Goal: Transaction & Acquisition: Purchase product/service

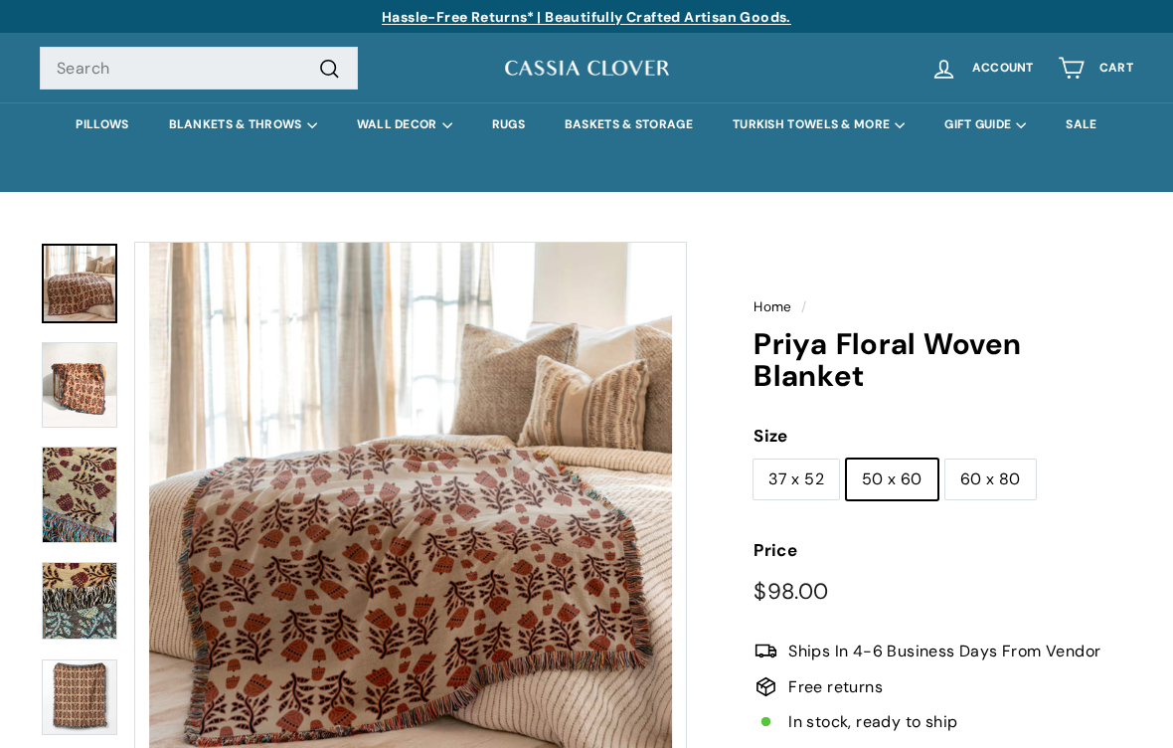
click at [1008, 480] on label "60 x 80" at bounding box center [990, 479] width 90 height 40
click at [945, 459] on input "60 x 80" at bounding box center [944, 458] width 1 height 1
radio input "true"
click at [893, 468] on label "50 x 60" at bounding box center [892, 479] width 90 height 40
click at [847, 459] on input "50 x 60" at bounding box center [846, 458] width 1 height 1
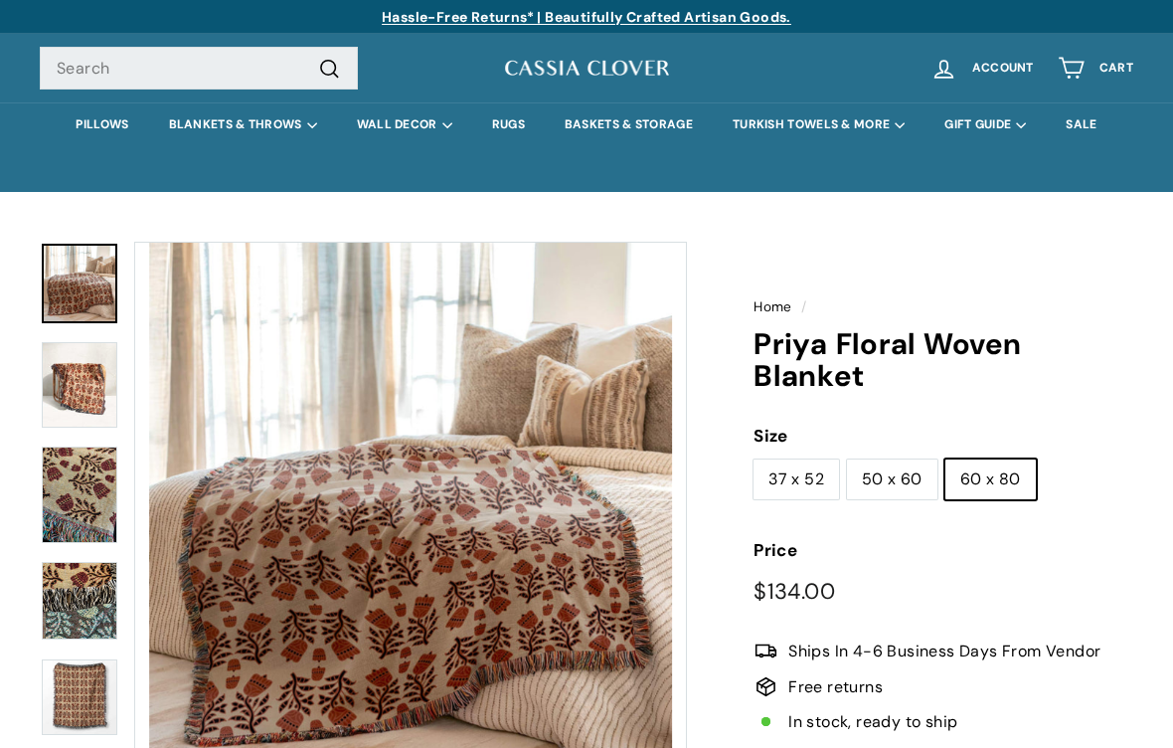
radio input "true"
click at [1013, 482] on label "60 x 80" at bounding box center [990, 479] width 90 height 40
click at [945, 459] on input "60 x 80" at bounding box center [944, 458] width 1 height 1
radio input "true"
click at [90, 493] on img at bounding box center [80, 493] width 76 height 95
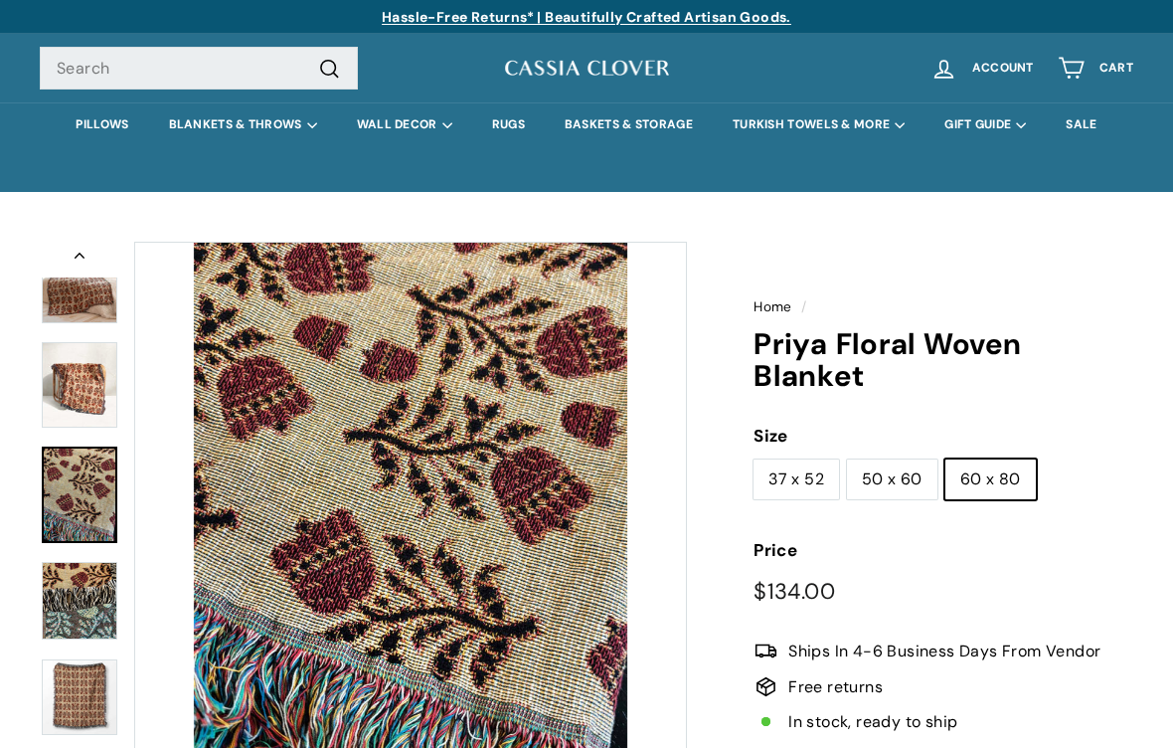
click at [93, 597] on img at bounding box center [80, 601] width 76 height 78
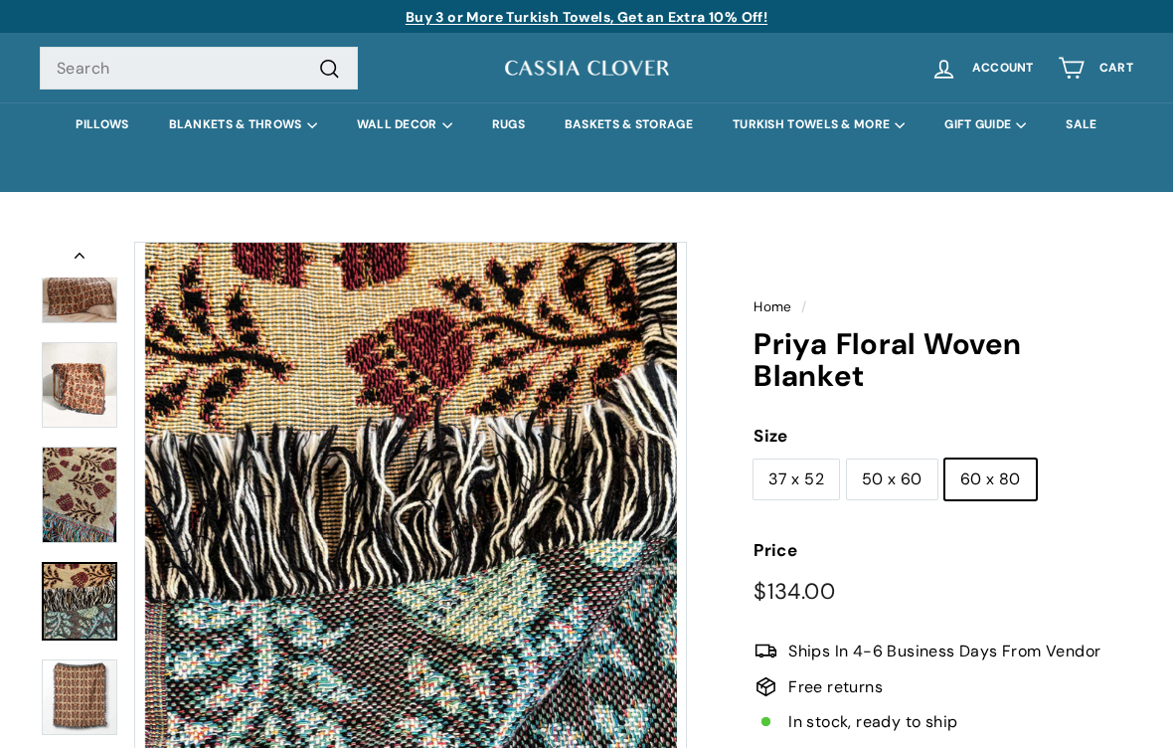
click at [95, 679] on img at bounding box center [80, 697] width 76 height 77
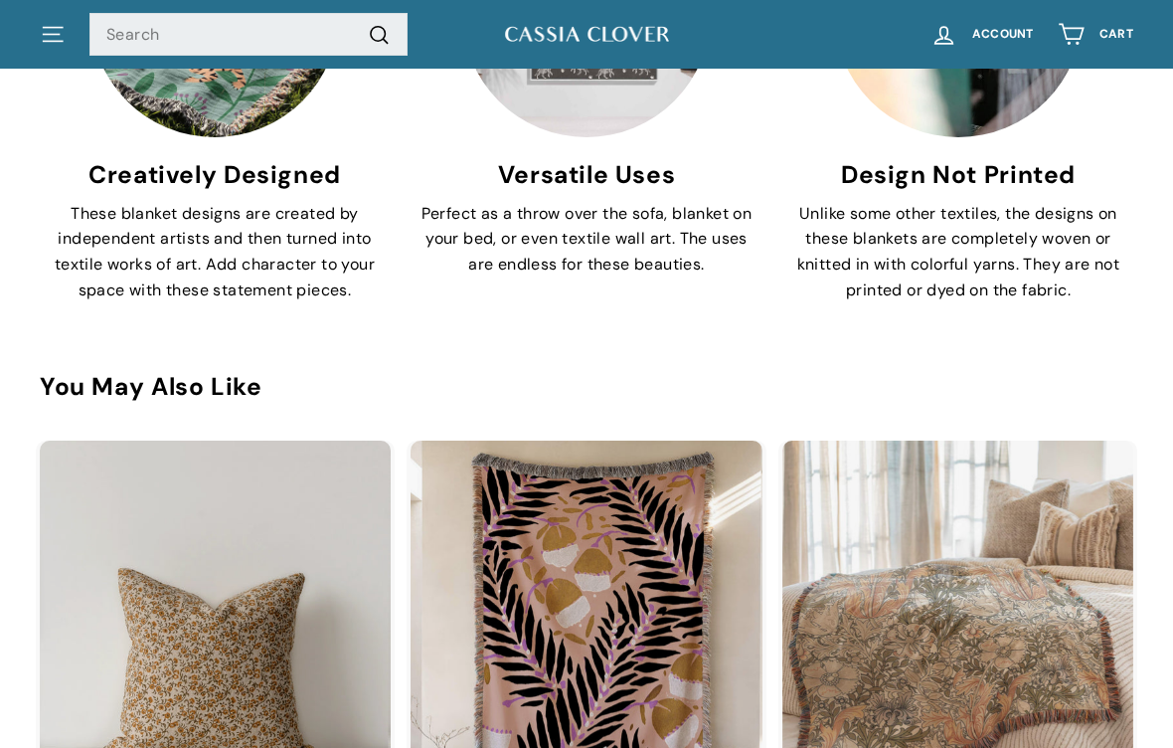
scroll to position [2393, 0]
